Goal: Task Accomplishment & Management: Complete application form

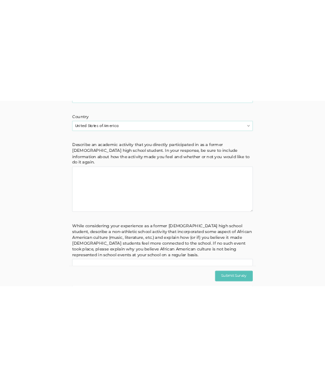
scroll to position [337, 0]
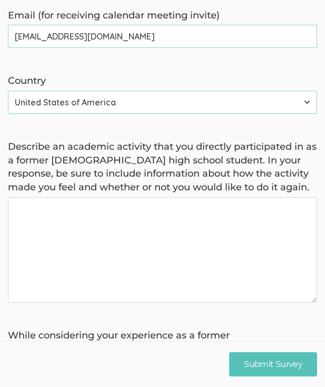
type invite\) "[EMAIL_ADDRESS][DOMAIN_NAME]"
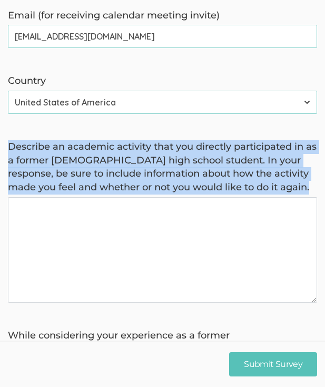
drag, startPoint x: 11, startPoint y: 141, endPoint x: 189, endPoint y: 227, distance: 197.7
click at [189, 227] on div "Describe an academic activity that you directly participated in as a former [DE…" at bounding box center [162, 221] width 325 height 162
copy label "Describe an academic activity that you directly participated in as a former [DE…"
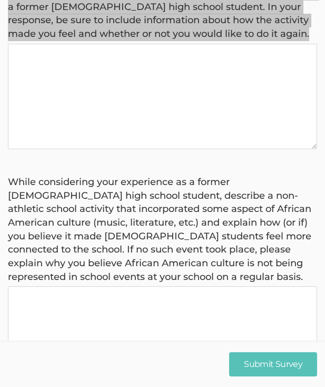
scroll to position [496, 0]
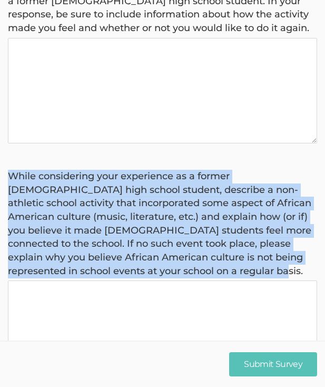
drag, startPoint x: 246, startPoint y: 265, endPoint x: 7, endPoint y: 168, distance: 258.1
click at [7, 170] on div "While considering your experience as a former [DEMOGRAPHIC_DATA] high school st…" at bounding box center [162, 278] width 325 height 217
copy label "While considering your experience as a former [DEMOGRAPHIC_DATA] high school st…"
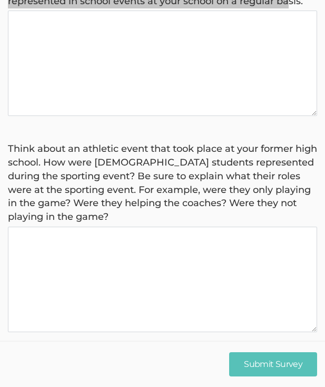
scroll to position [766, 0]
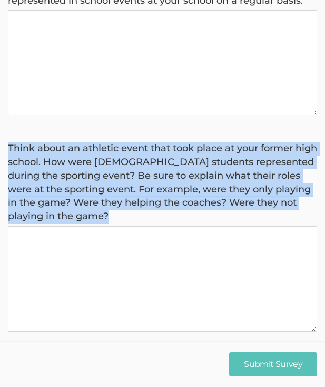
drag, startPoint x: 122, startPoint y: 211, endPoint x: 144, endPoint y: 230, distance: 29.5
copy label "Think about an athletic event that took place at your former high school. How w…"
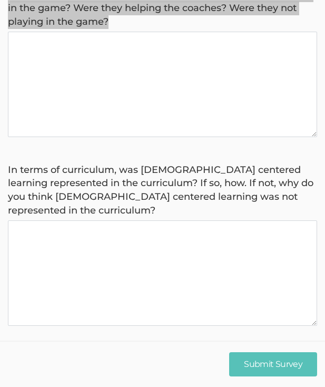
scroll to position [960, 0]
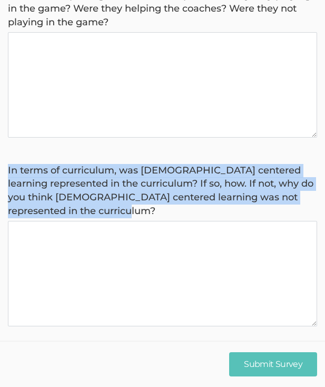
drag, startPoint x: 8, startPoint y: 158, endPoint x: 123, endPoint y: 199, distance: 121.8
click at [123, 199] on label "In terms of curriculum, was [DEMOGRAPHIC_DATA] centered learning represented in…" at bounding box center [162, 191] width 309 height 54
click at [123, 221] on curriculum\? "In terms of curriculum, was [DEMOGRAPHIC_DATA] centered learning represented in…" at bounding box center [162, 273] width 309 height 105
drag, startPoint x: 7, startPoint y: 153, endPoint x: 116, endPoint y: 200, distance: 119.2
click at [116, 200] on div "In terms of curriculum, was [DEMOGRAPHIC_DATA] centered learning represented in…" at bounding box center [162, 245] width 325 height 162
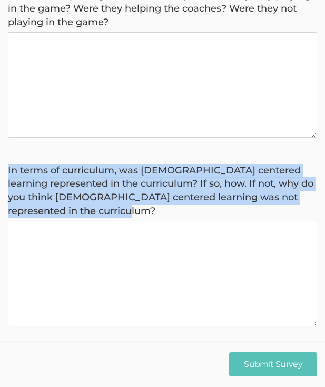
copy label "In terms of curriculum, was [DEMOGRAPHIC_DATA] centered learning represented in…"
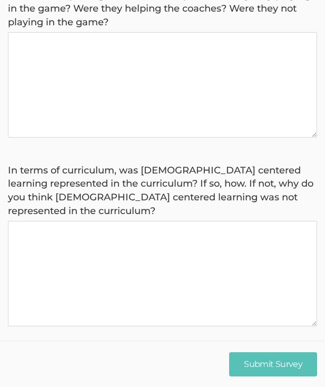
click at [147, 309] on curriculum\? "In terms of curriculum, was [DEMOGRAPHIC_DATA] centered learning represented in…" at bounding box center [162, 273] width 309 height 105
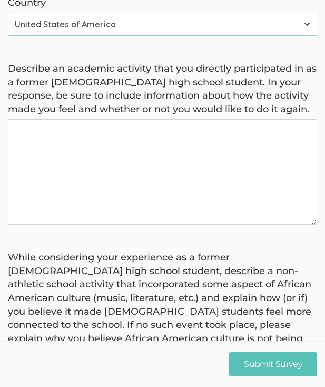
scroll to position [429, 0]
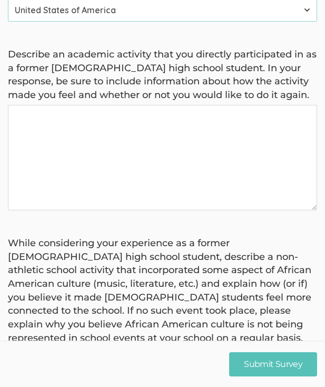
click at [61, 151] on again "Describe an academic activity that you directly participated in as a former [DE…" at bounding box center [162, 157] width 309 height 105
paste again "During my senior year, I took AP U.S. Government and AP Economics. In both of t…"
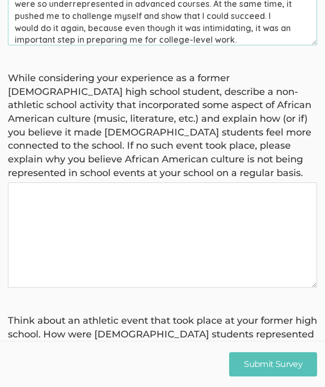
scroll to position [606, 0]
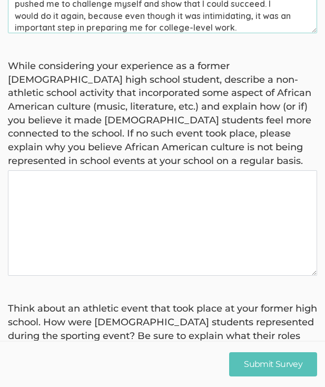
type again "During my senior year, I took AP U.S. Government and AP Economics. In both of t…"
click at [125, 193] on basis "While considering your experience as a former [DEMOGRAPHIC_DATA] high school st…" at bounding box center [162, 222] width 309 height 105
paste basis "At my high school, there weren’t many non-athletic activities that highlighted …"
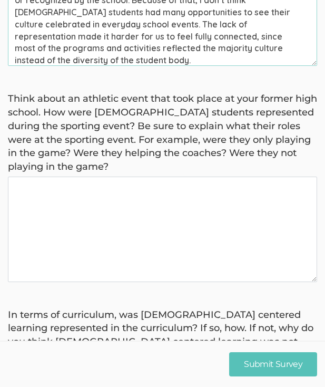
scroll to position [816, 0]
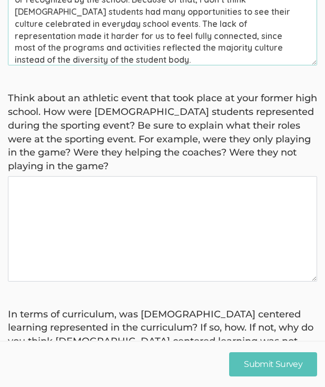
type basis "At my high school, there weren’t many non-athletic activities that highlighted …"
click at [116, 199] on game\? "Think about an athletic event that took place at your former high school. How w…" at bounding box center [162, 228] width 309 height 105
paste game\? "“At my high school, [DEMOGRAPHIC_DATA] students were mostly represented in the …"
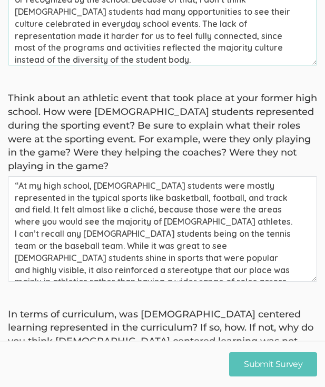
scroll to position [3, 0]
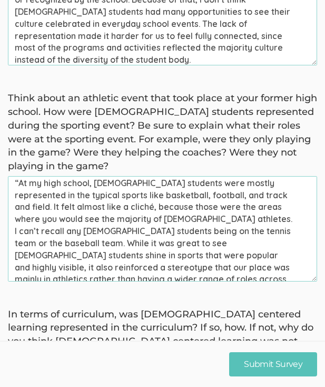
click at [18, 176] on game\? "“At my high school, [DEMOGRAPHIC_DATA] students were mostly represented in the …" at bounding box center [162, 228] width 309 height 105
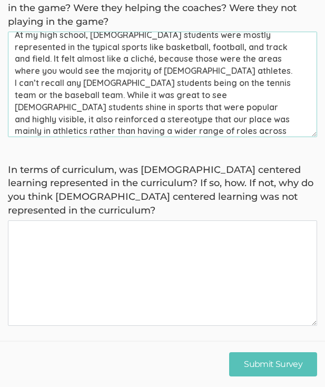
scroll to position [960, 0]
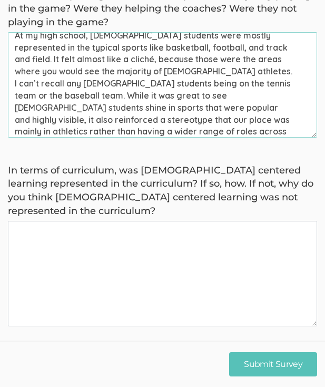
type game\? "At my high school, [DEMOGRAPHIC_DATA] students were mostly represented in the t…"
click at [87, 239] on curriculum\? "In terms of curriculum, was [DEMOGRAPHIC_DATA] centered learning represented in…" at bounding box center [162, 273] width 309 height 105
paste curriculum\? "[DEMOGRAPHIC_DATA]–centered learning was not really represented in the curricul…"
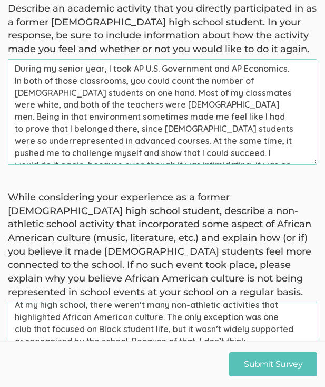
scroll to position [0, 0]
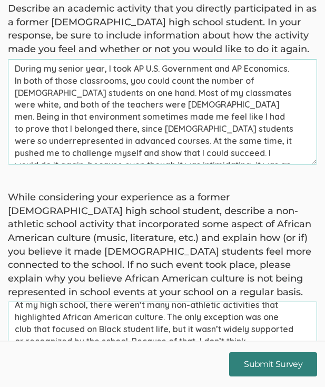
type curriculum\? "[DEMOGRAPHIC_DATA]–centered learning was not really represented in the curricul…"
click at [261, 368] on input "Submit Survey" at bounding box center [273, 363] width 88 height 25
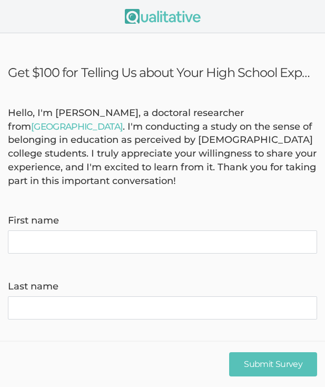
scroll to position [2, 0]
